Goal: Book appointment/travel/reservation

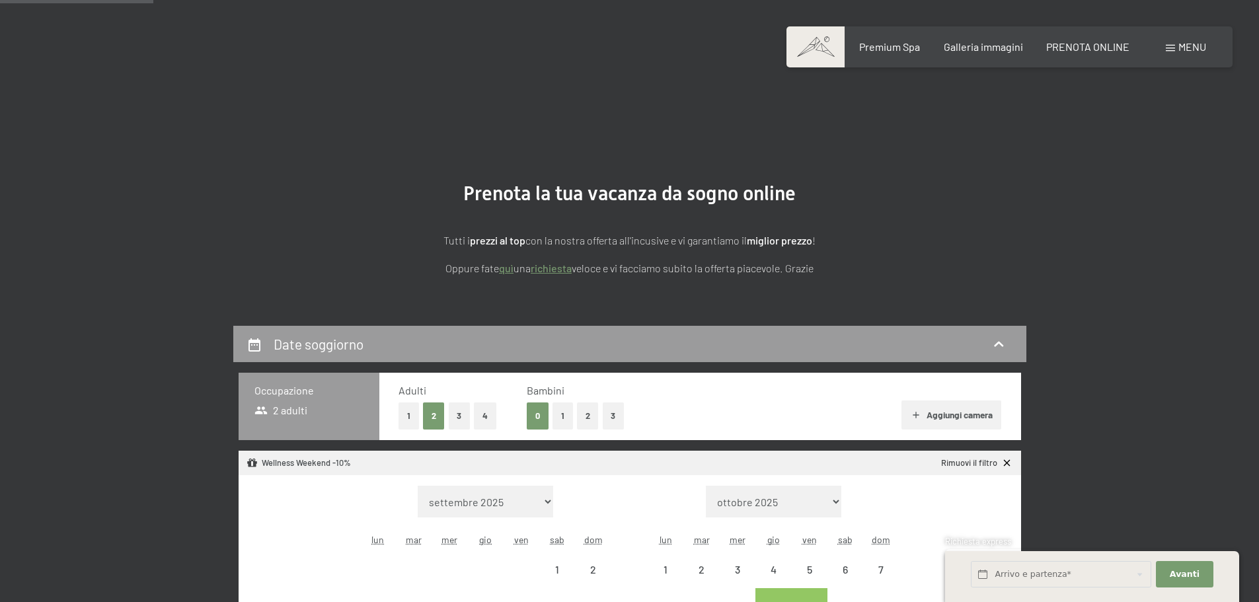
select select "[DATE]"
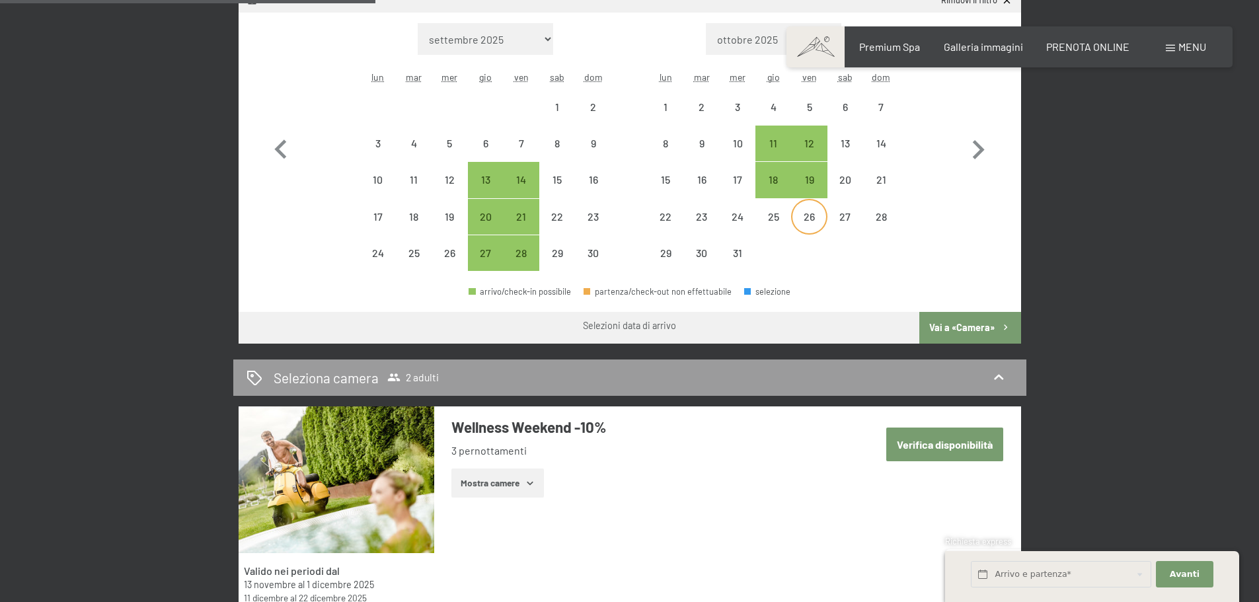
scroll to position [396, 0]
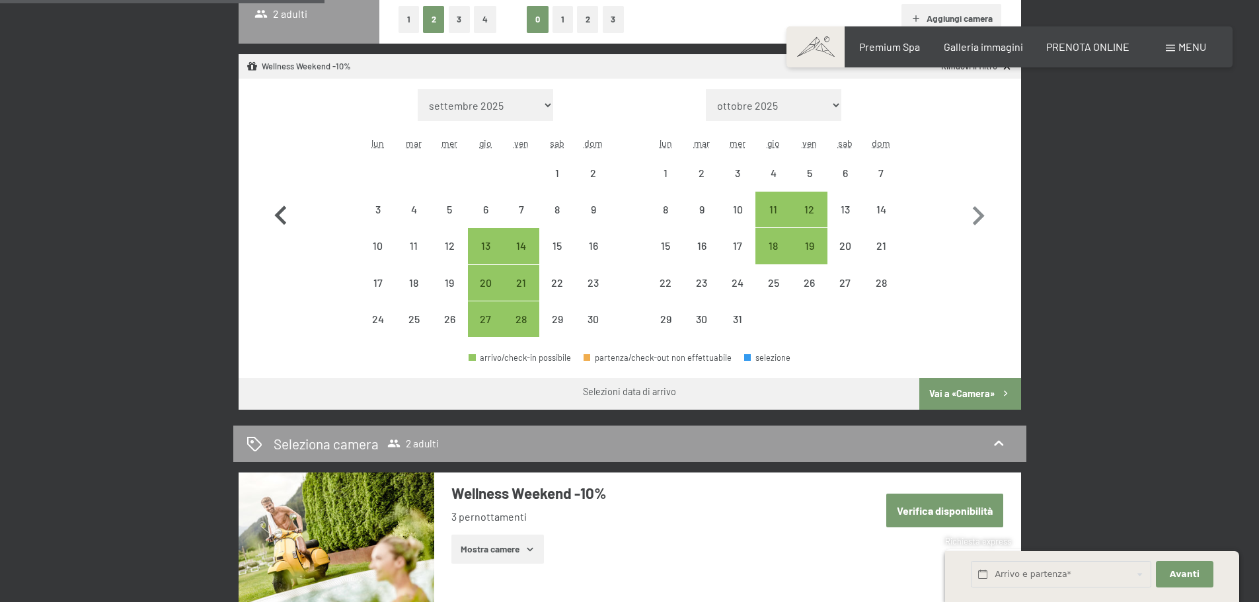
click at [277, 217] on icon "button" at bounding box center [280, 215] width 12 height 19
select select "[DATE]"
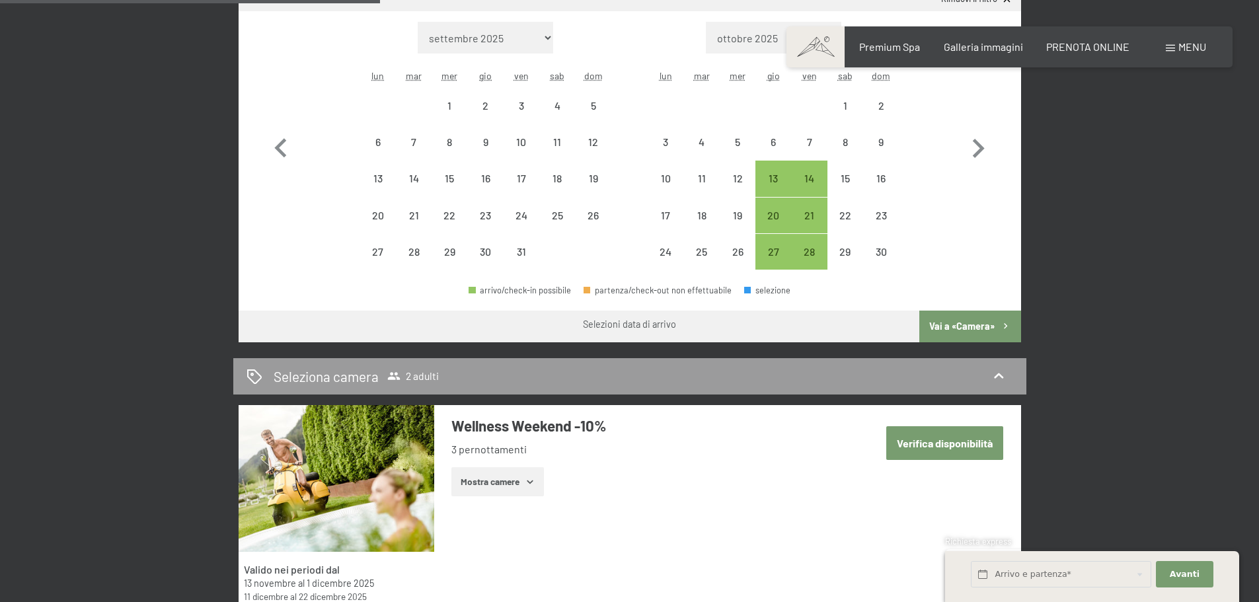
scroll to position [462, 0]
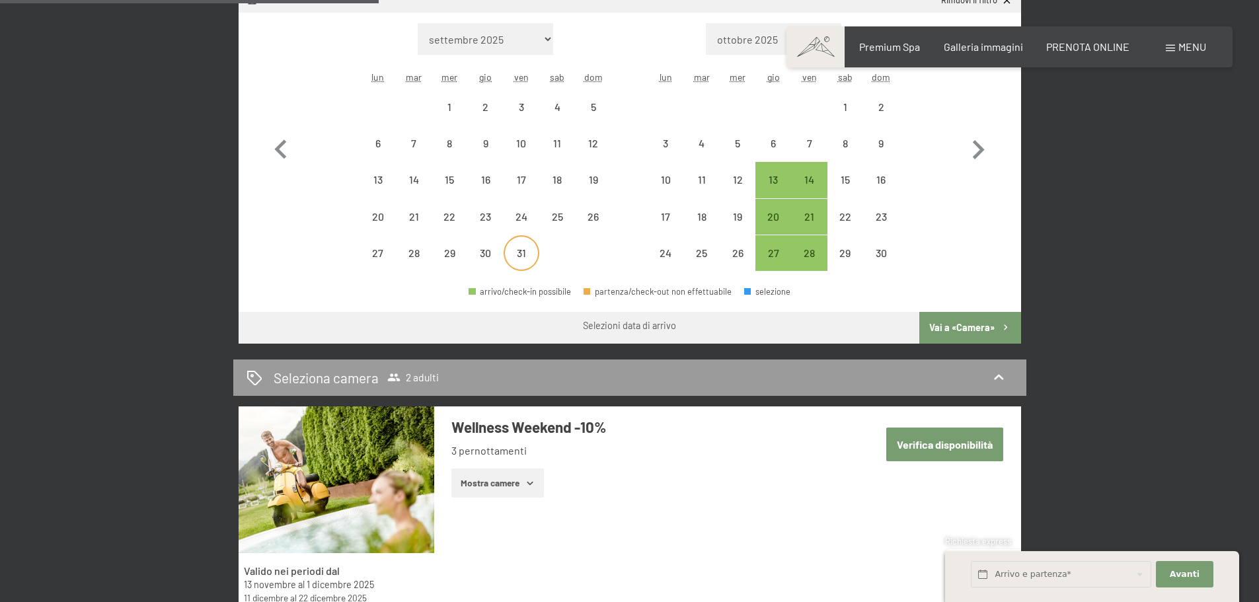
click at [528, 263] on div "31" at bounding box center [521, 264] width 33 height 33
select select "[DATE]"
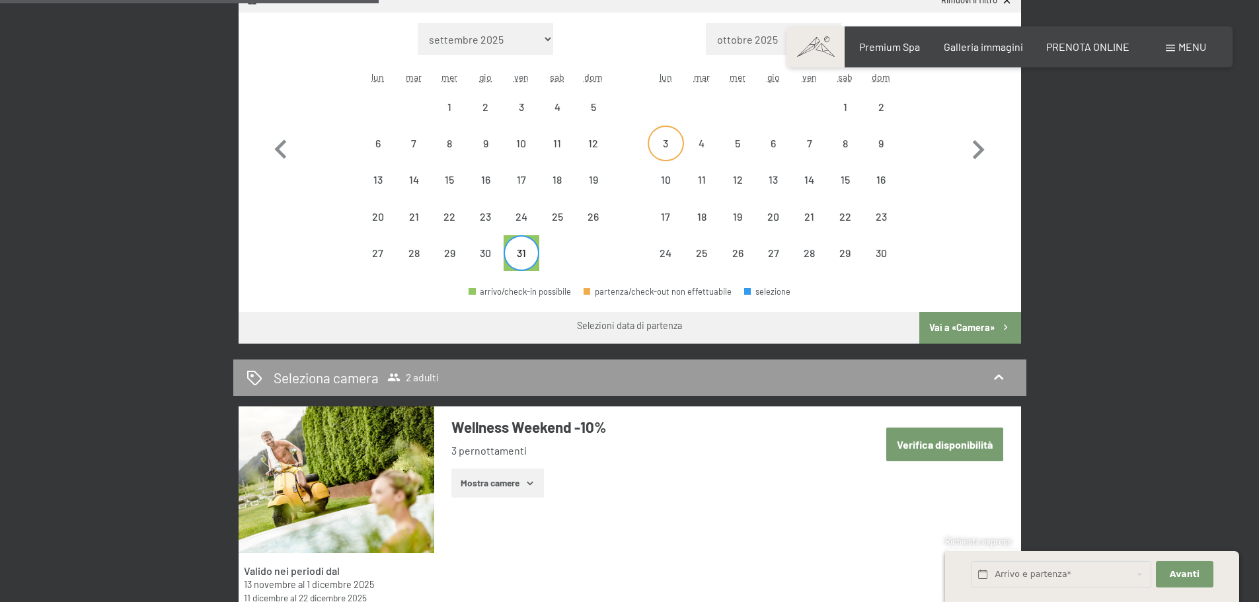
click at [665, 146] on div "3" at bounding box center [665, 154] width 33 height 33
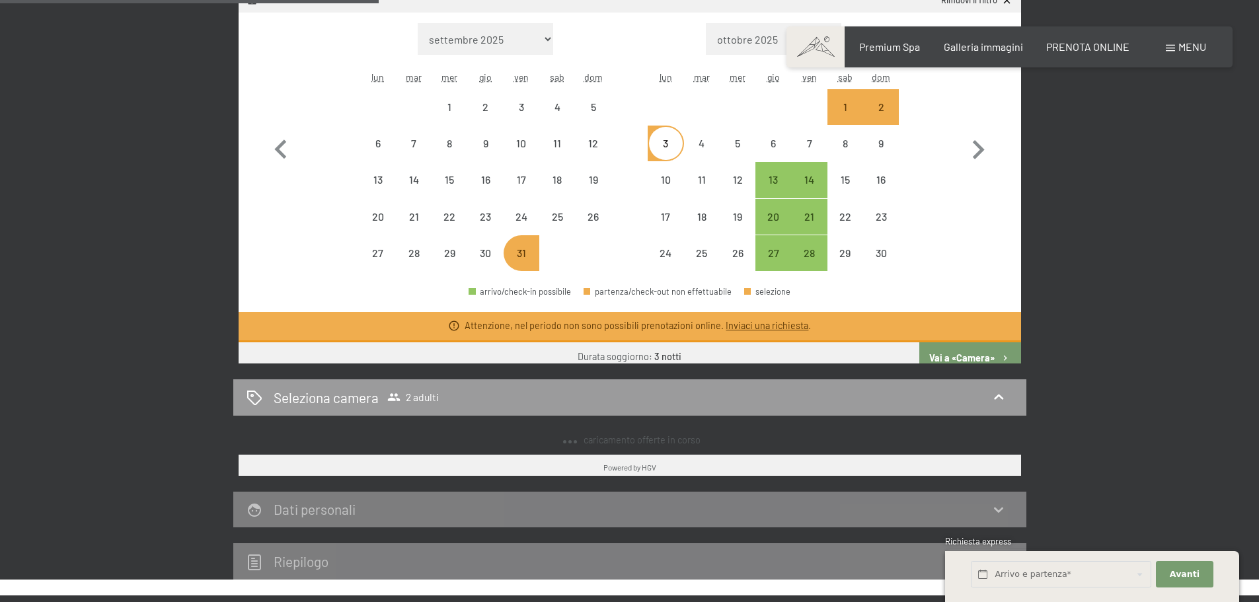
select select "[DATE]"
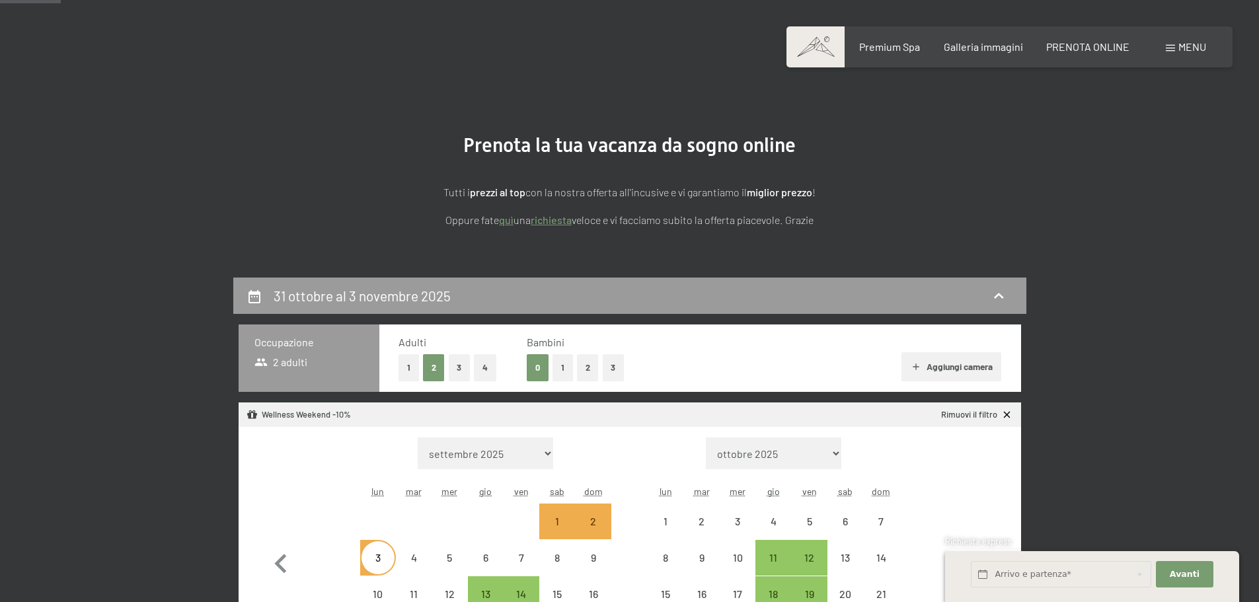
scroll to position [0, 0]
